Goal: Task Accomplishment & Management: Complete application form

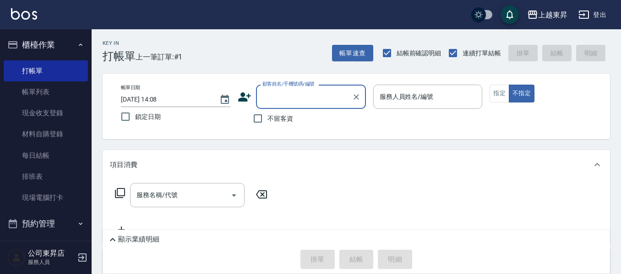
scroll to position [46, 0]
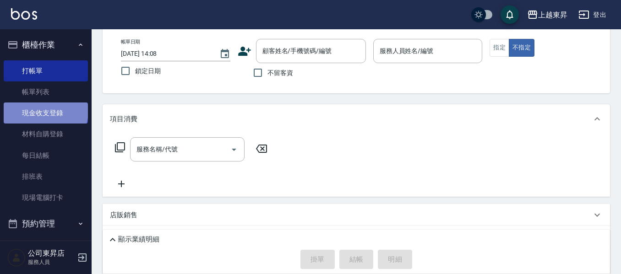
click at [45, 111] on link "現金收支登錄" at bounding box center [46, 113] width 84 height 21
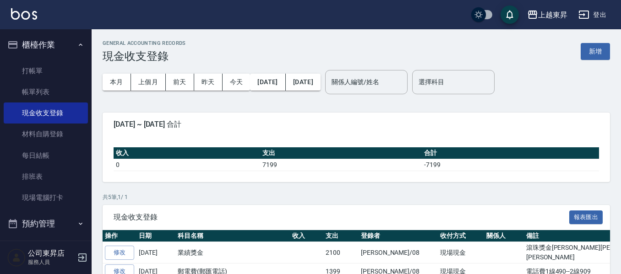
click at [593, 47] on button "新增" at bounding box center [594, 51] width 29 height 17
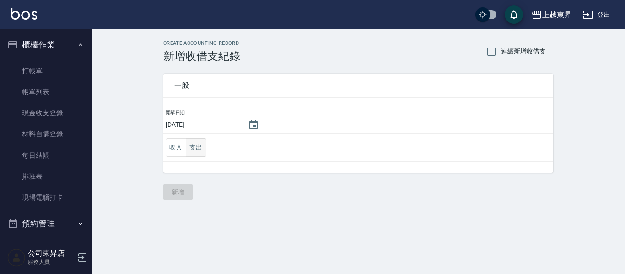
click at [196, 146] on button "支出" at bounding box center [196, 147] width 21 height 19
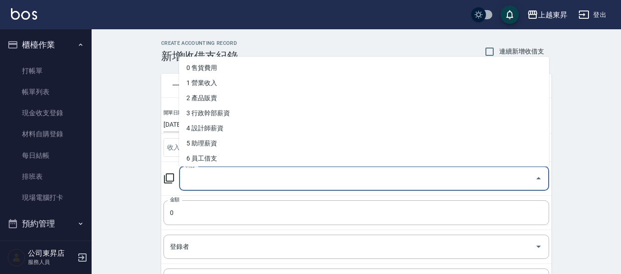
click at [197, 181] on div "科目 科目" at bounding box center [364, 179] width 370 height 24
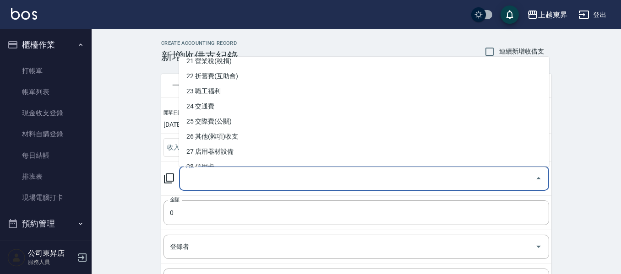
scroll to position [320, 0]
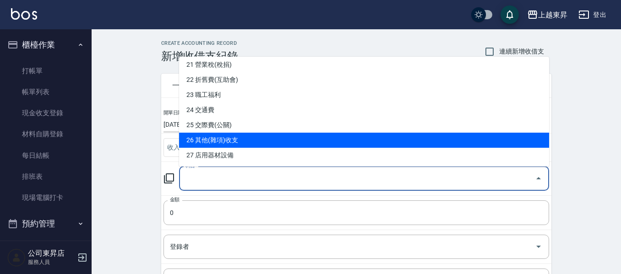
click at [243, 141] on li "26 其他(雜項)收支" at bounding box center [364, 140] width 370 height 15
type input "26 其他(雜項)收支"
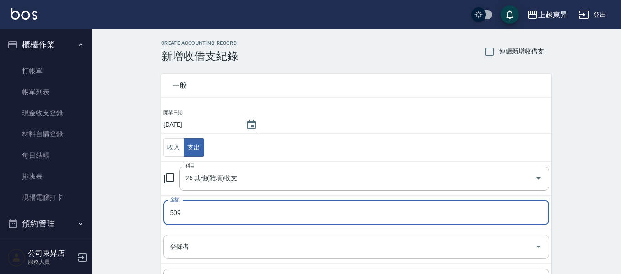
type input "509"
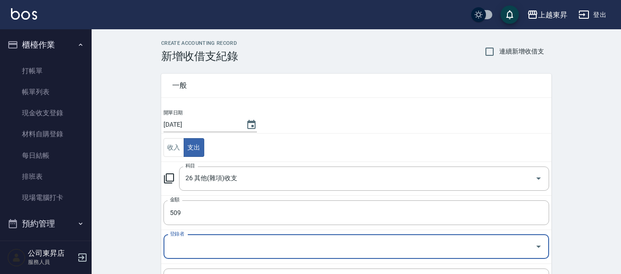
click at [179, 255] on div "登錄者" at bounding box center [355, 247] width 385 height 24
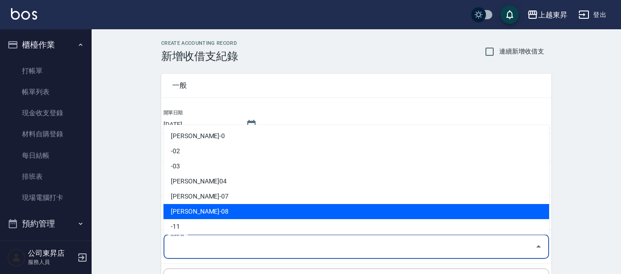
click at [186, 211] on li "[PERSON_NAME]-08" at bounding box center [355, 211] width 385 height 15
type input "[PERSON_NAME]-08"
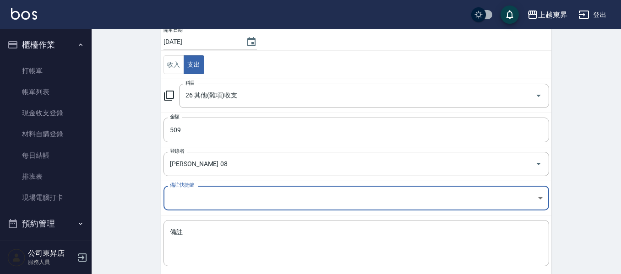
scroll to position [130, 0]
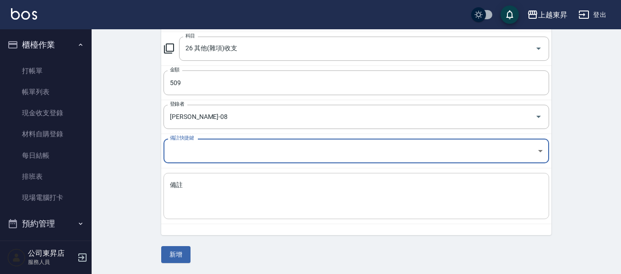
click at [185, 181] on textarea "備註" at bounding box center [356, 196] width 373 height 31
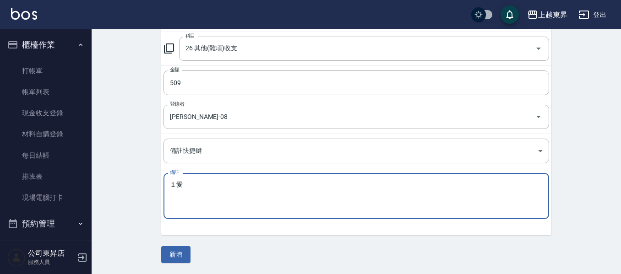
type textarea "１"
type textarea "拜拜金紙165水果344"
click at [182, 256] on button "新增" at bounding box center [175, 254] width 29 height 17
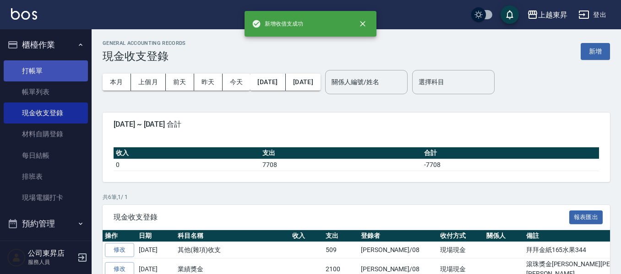
click at [46, 66] on link "打帳單" at bounding box center [46, 70] width 84 height 21
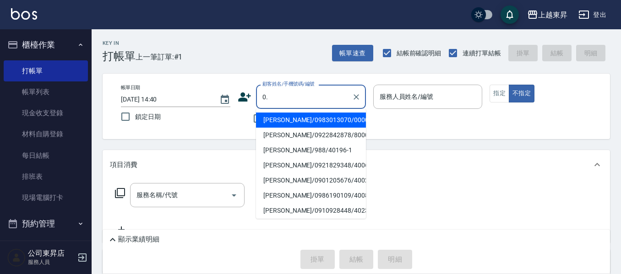
type input "新客人 姓名未設定/ 0 0 . 0../null"
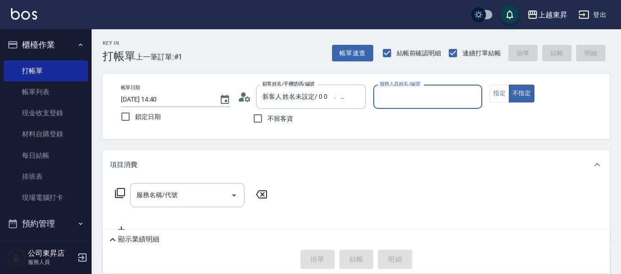
click at [509, 85] on button "不指定" at bounding box center [522, 94] width 26 height 18
type button "false"
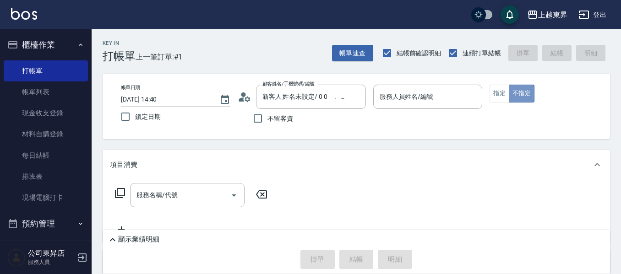
click at [509, 85] on button "不指定" at bounding box center [522, 94] width 26 height 18
